Goal: Task Accomplishment & Management: Manage account settings

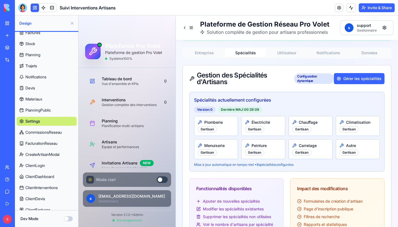
click at [250, 52] on button "Spécialités" at bounding box center [245, 52] width 41 height 9
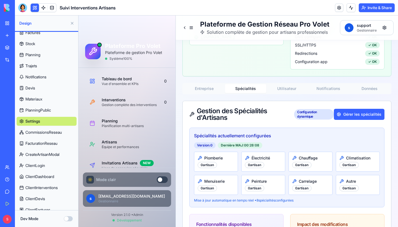
scroll to position [81, 0]
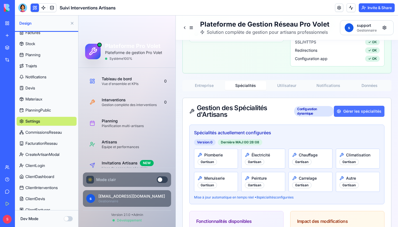
click at [365, 114] on button "Gérer les spécialités" at bounding box center [359, 111] width 51 height 11
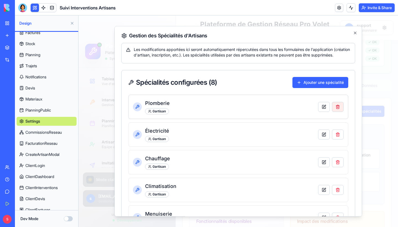
click at [339, 112] on button "button" at bounding box center [338, 107] width 12 height 10
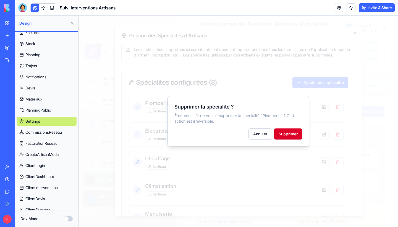
click at [297, 139] on button "Supprimer" at bounding box center [288, 133] width 28 height 11
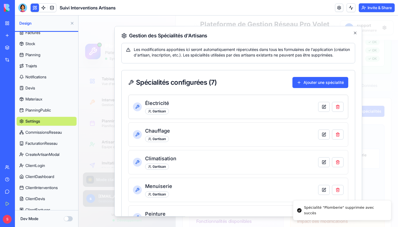
click at [346, 111] on div "Électricité 0 artisan" at bounding box center [238, 107] width 220 height 24
click at [341, 111] on button "button" at bounding box center [338, 107] width 12 height 10
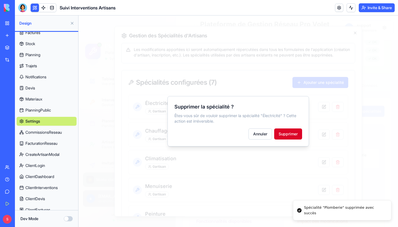
click at [294, 135] on button "Supprimer" at bounding box center [288, 133] width 28 height 11
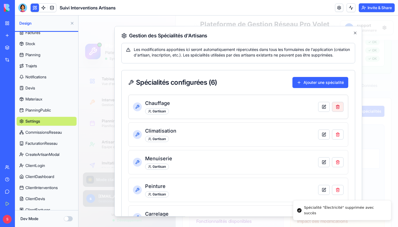
click at [340, 112] on button "button" at bounding box center [338, 107] width 12 height 10
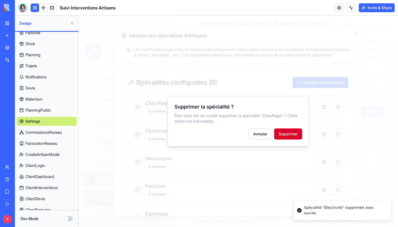
click at [291, 137] on button "Supprimer" at bounding box center [288, 133] width 28 height 11
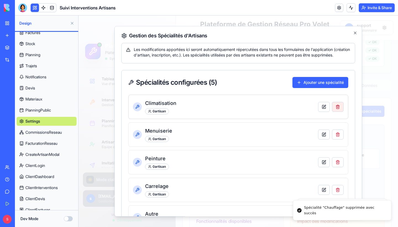
click at [340, 112] on button "button" at bounding box center [338, 107] width 12 height 10
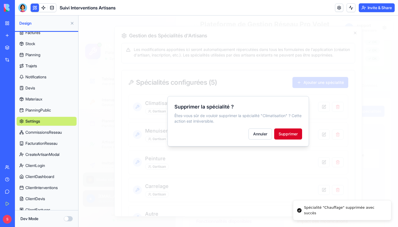
click at [292, 134] on button "Supprimer" at bounding box center [288, 133] width 28 height 11
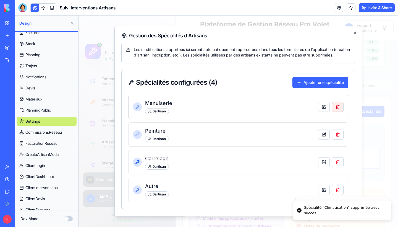
click at [338, 111] on button "button" at bounding box center [338, 107] width 12 height 10
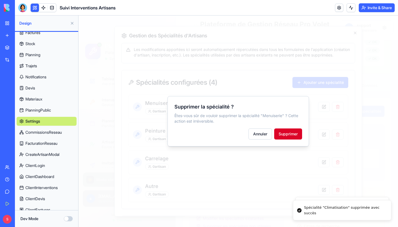
click at [288, 137] on button "Supprimer" at bounding box center [288, 133] width 28 height 11
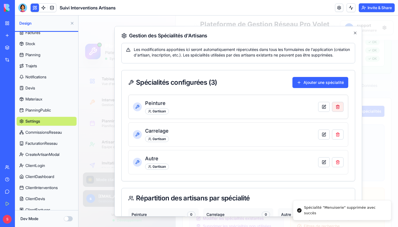
click at [338, 112] on button "button" at bounding box center [338, 107] width 12 height 10
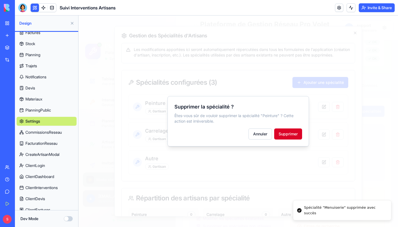
click at [294, 134] on button "Supprimer" at bounding box center [288, 133] width 28 height 11
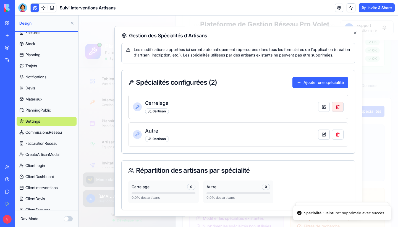
click at [340, 112] on button "button" at bounding box center [338, 107] width 12 height 10
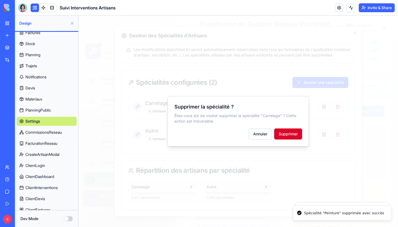
click at [300, 129] on button "Supprimer" at bounding box center [288, 133] width 28 height 11
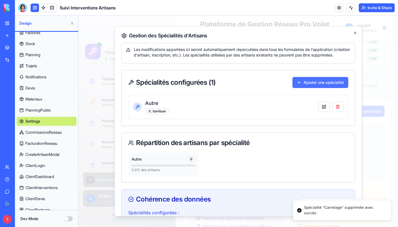
click at [321, 88] on button "Ajouter une spécialité" at bounding box center [321, 82] width 56 height 11
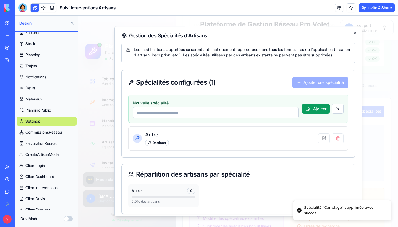
type input "*"
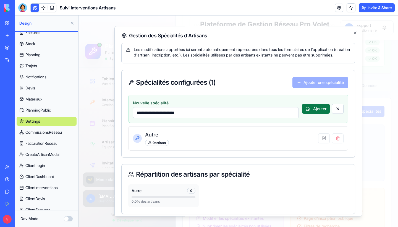
type input "**********"
click at [320, 114] on button "Ajouter" at bounding box center [316, 109] width 28 height 10
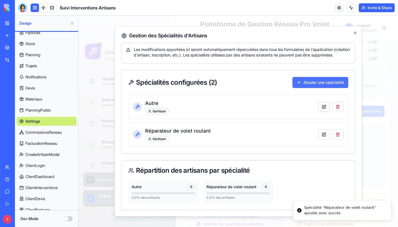
click at [322, 88] on button "Ajouter une spécialité" at bounding box center [321, 82] width 56 height 11
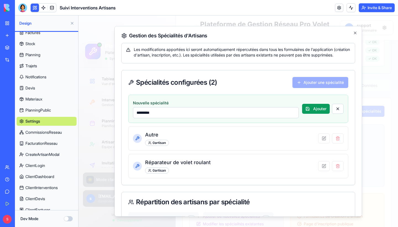
type input "*********"
click at [322, 113] on button "Ajouter" at bounding box center [316, 109] width 28 height 10
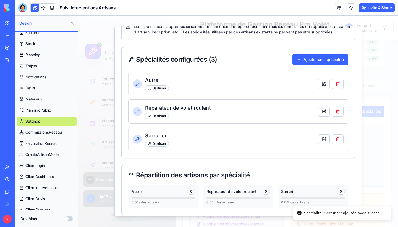
scroll to position [25, 0]
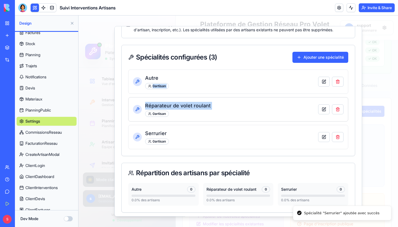
drag, startPoint x: 186, startPoint y: 80, endPoint x: 189, endPoint y: 116, distance: 35.8
click at [189, 116] on div "Autre 0 artisan Réparateur de volet roulant 0 artisan [DEMOGRAPHIC_DATA] 0 arti…" at bounding box center [238, 109] width 220 height 80
click at [181, 69] on div "Spécialités configurées ( 3 ) Ajouter une spécialité" at bounding box center [238, 57] width 233 height 24
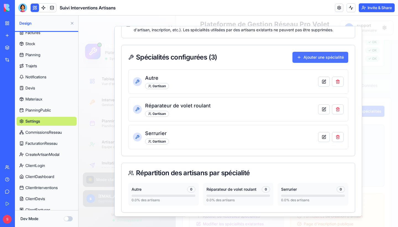
click at [328, 63] on button "Ajouter une spécialité" at bounding box center [321, 57] width 56 height 11
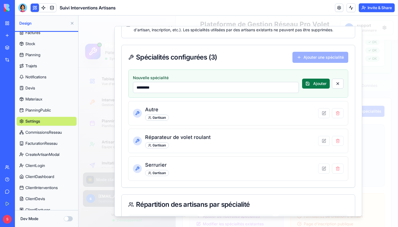
type input "*********"
click at [321, 89] on button "Ajouter" at bounding box center [316, 84] width 28 height 10
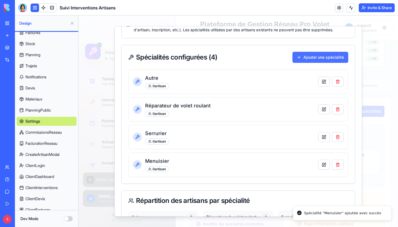
click at [325, 63] on button "Ajouter une spécialité" at bounding box center [321, 57] width 56 height 11
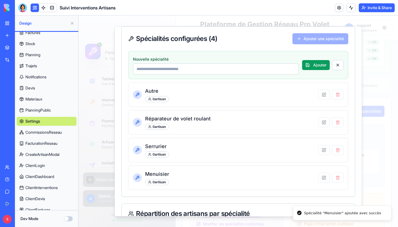
scroll to position [45, 0]
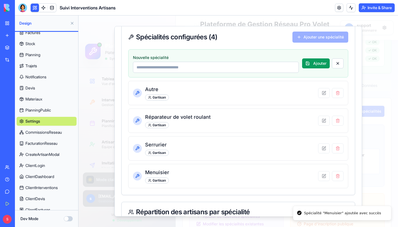
type input "*"
type input "**********"
click at [316, 68] on button "Ajouter" at bounding box center [316, 63] width 28 height 10
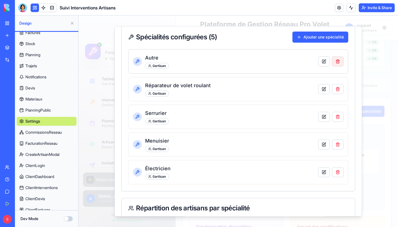
click at [338, 66] on button "button" at bounding box center [338, 61] width 12 height 10
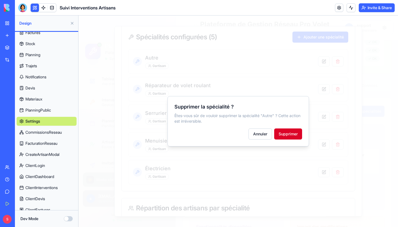
click at [289, 134] on button "Supprimer" at bounding box center [288, 133] width 28 height 11
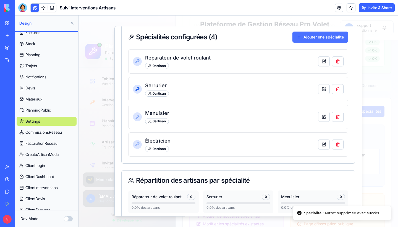
click at [326, 43] on button "Ajouter une spécialité" at bounding box center [321, 37] width 56 height 11
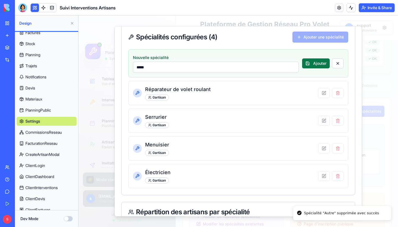
type input "*****"
click at [315, 68] on button "Ajouter" at bounding box center [316, 63] width 28 height 10
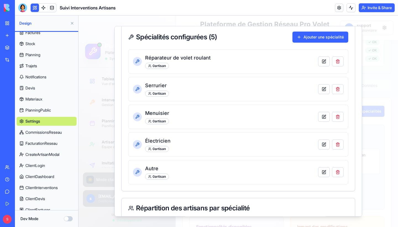
click at [375, 69] on div at bounding box center [239, 120] width 320 height 211
